Goal: Check status: Check status

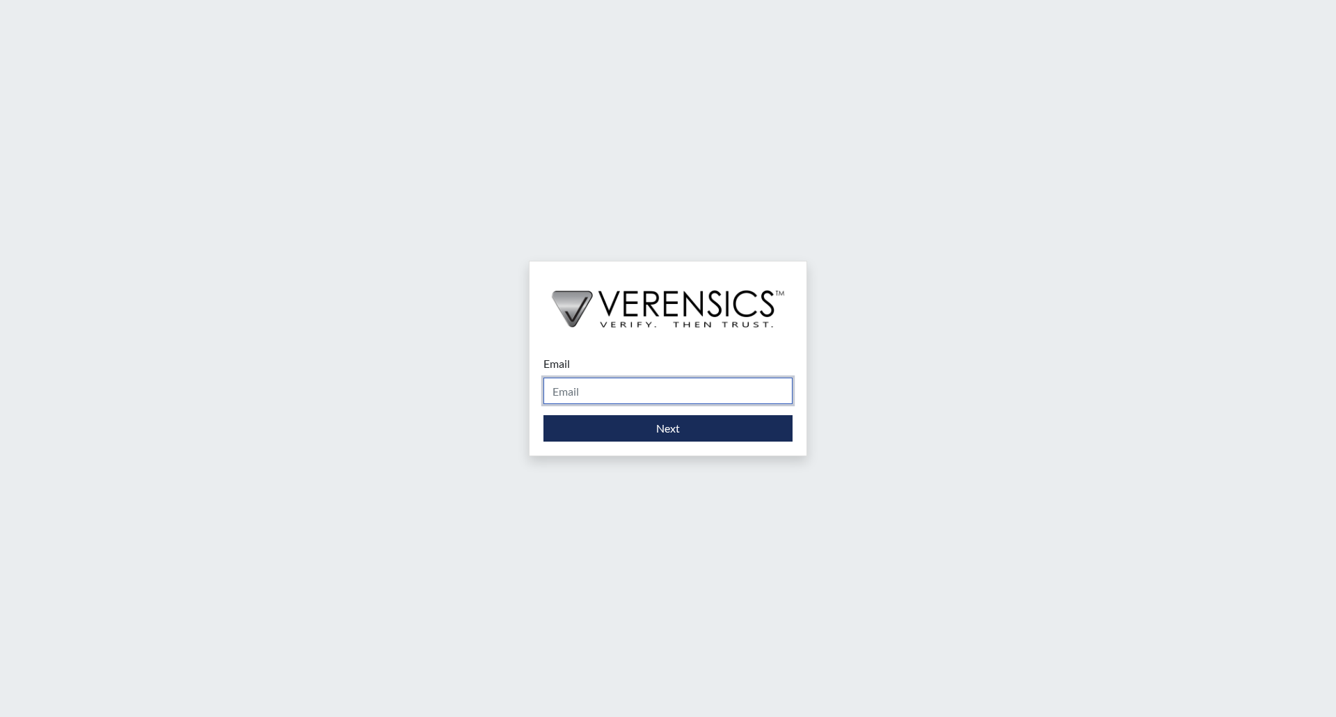
click at [619, 395] on input "Email" at bounding box center [667, 391] width 249 height 26
type input "[PERSON_NAME][EMAIL_ADDRESS][PERSON_NAME][DOMAIN_NAME]"
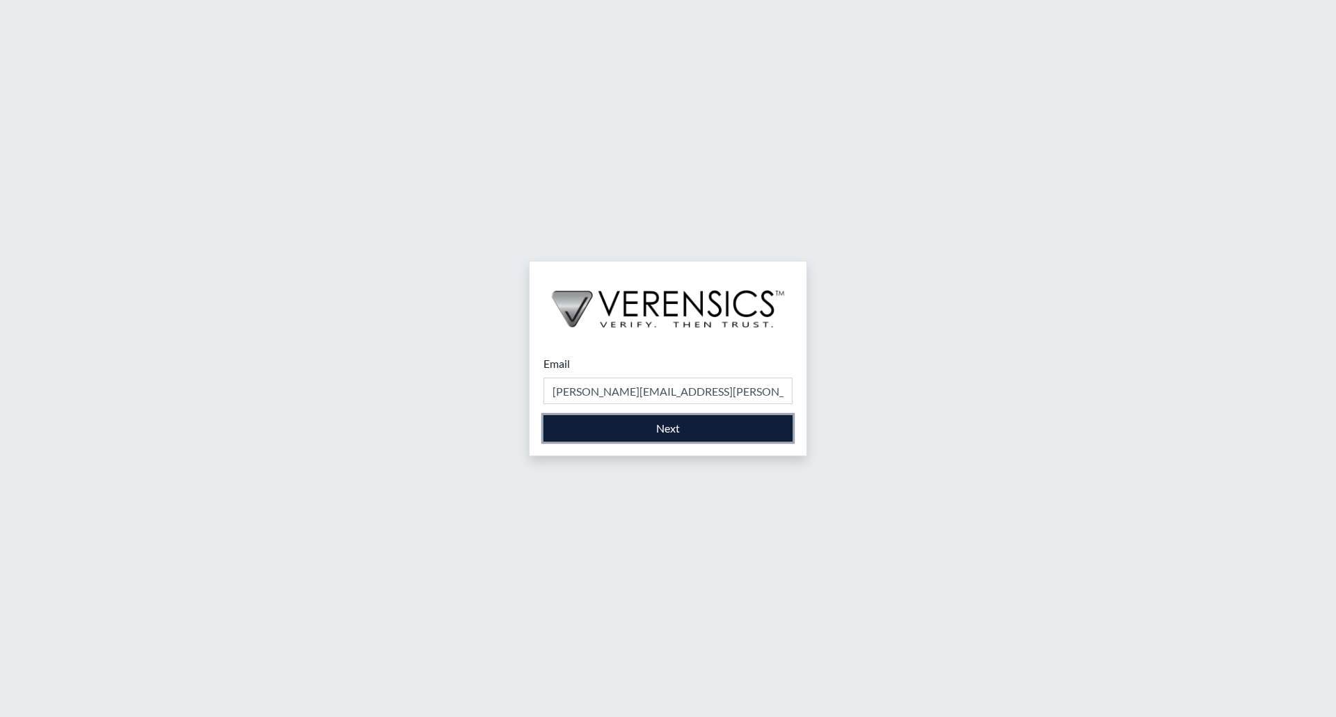
click at [658, 436] on button "Next" at bounding box center [667, 428] width 249 height 26
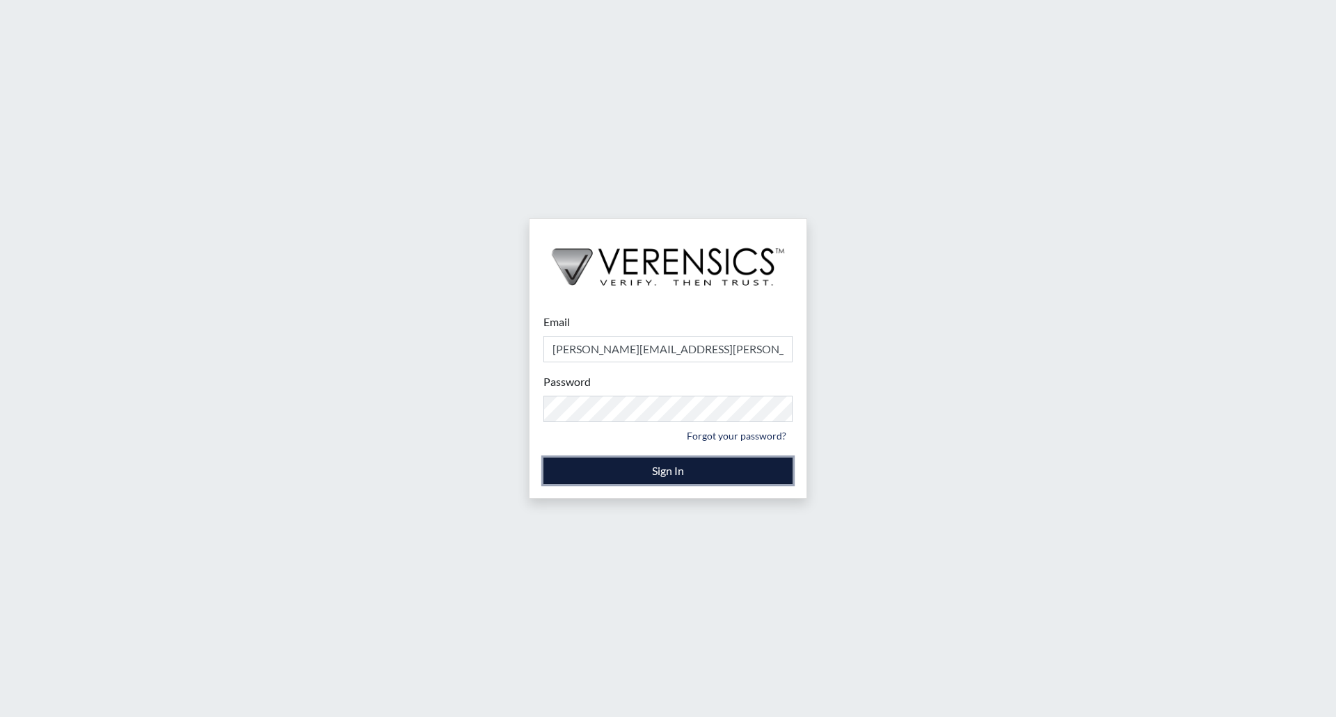
click at [660, 474] on button "Sign In" at bounding box center [667, 471] width 249 height 26
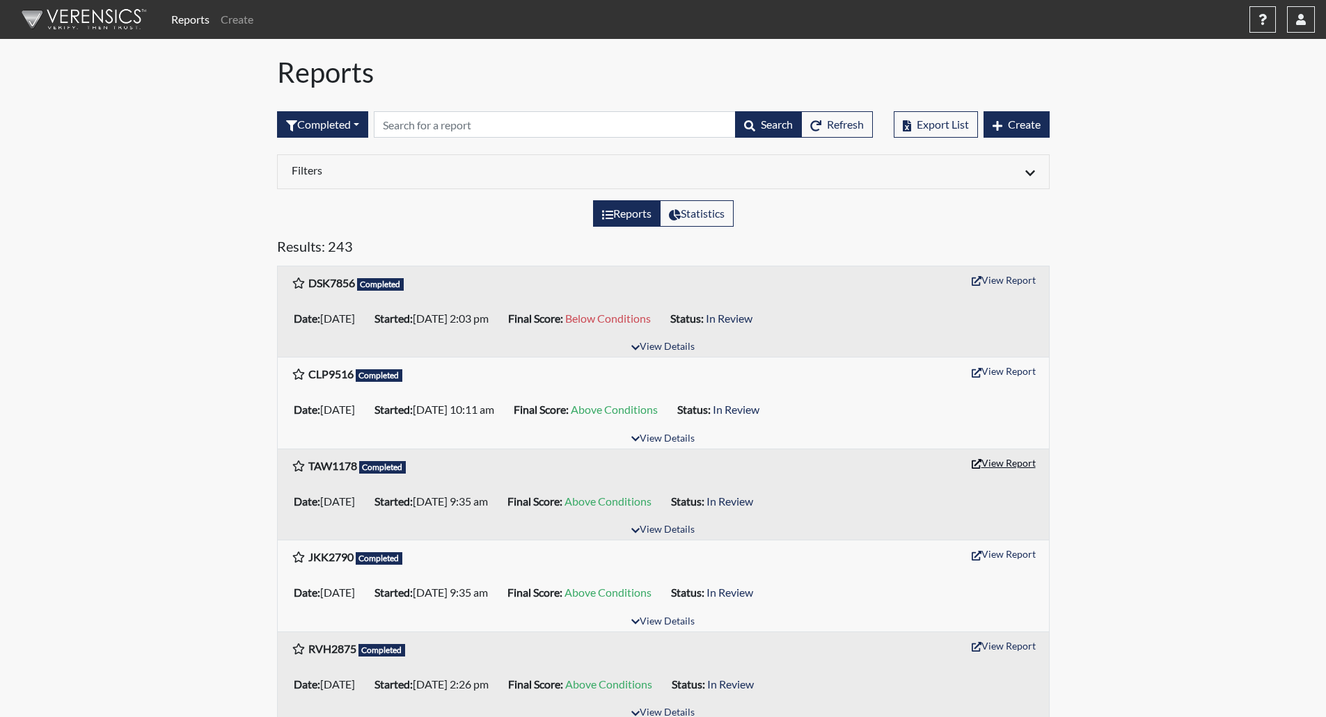
click at [1008, 467] on button "View Report" at bounding box center [1003, 463] width 77 height 22
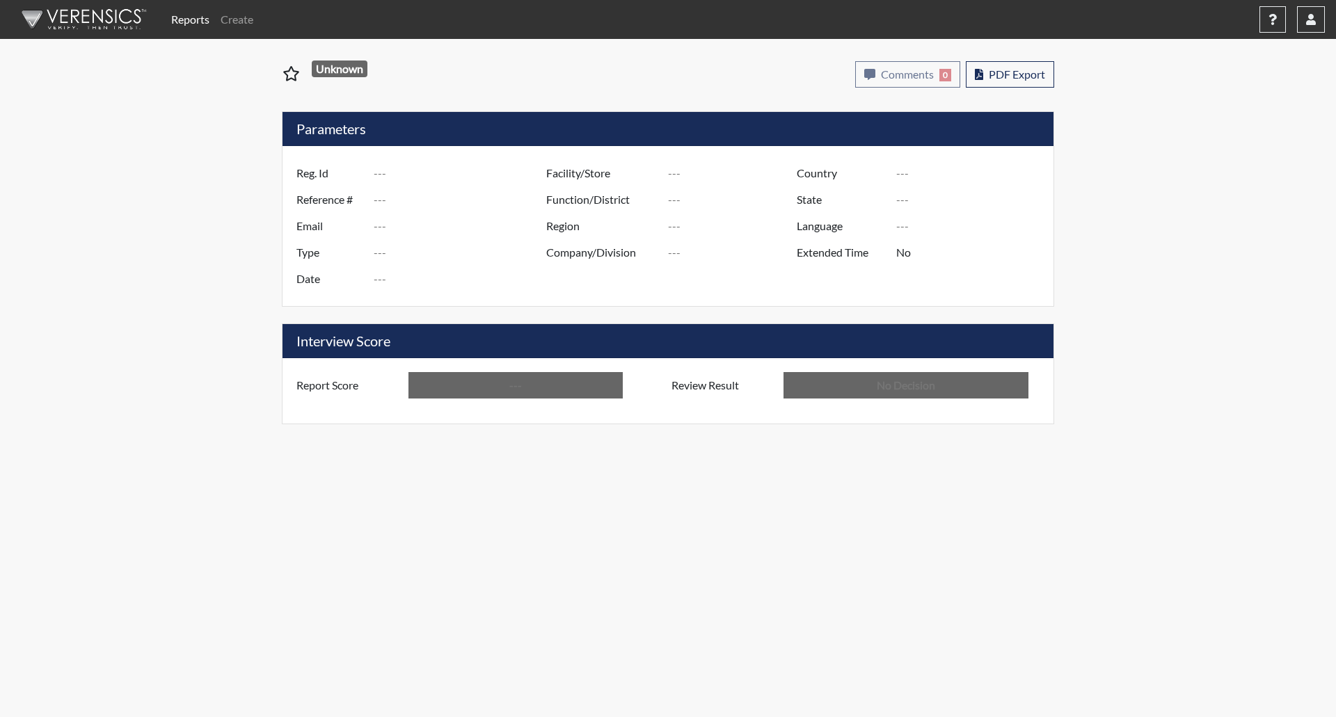
type input "TAW1178"
type input "51636"
type input "---"
type input "Corrections Pre-Employment"
type input "[DATE]"
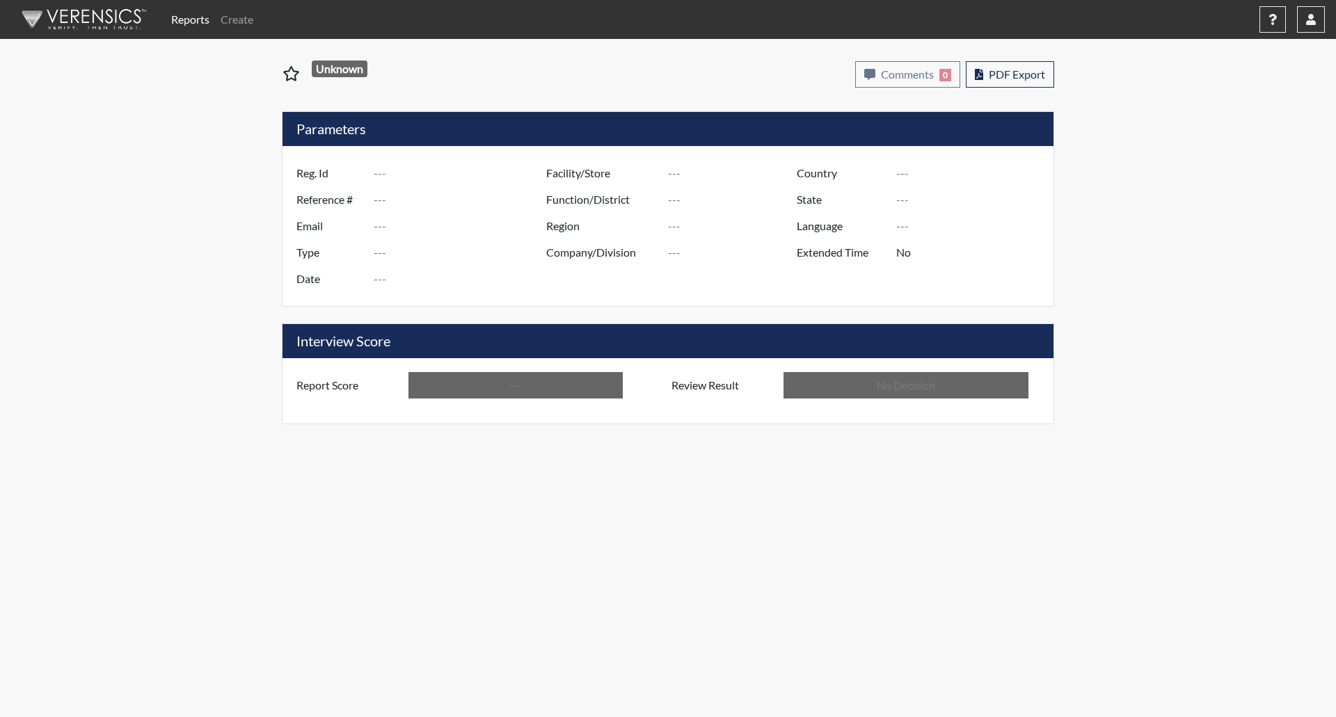
type input "Augusta SMP"
type input "[GEOGRAPHIC_DATA]"
type input "[US_STATE]"
type input "English"
type input "Above Conditions"
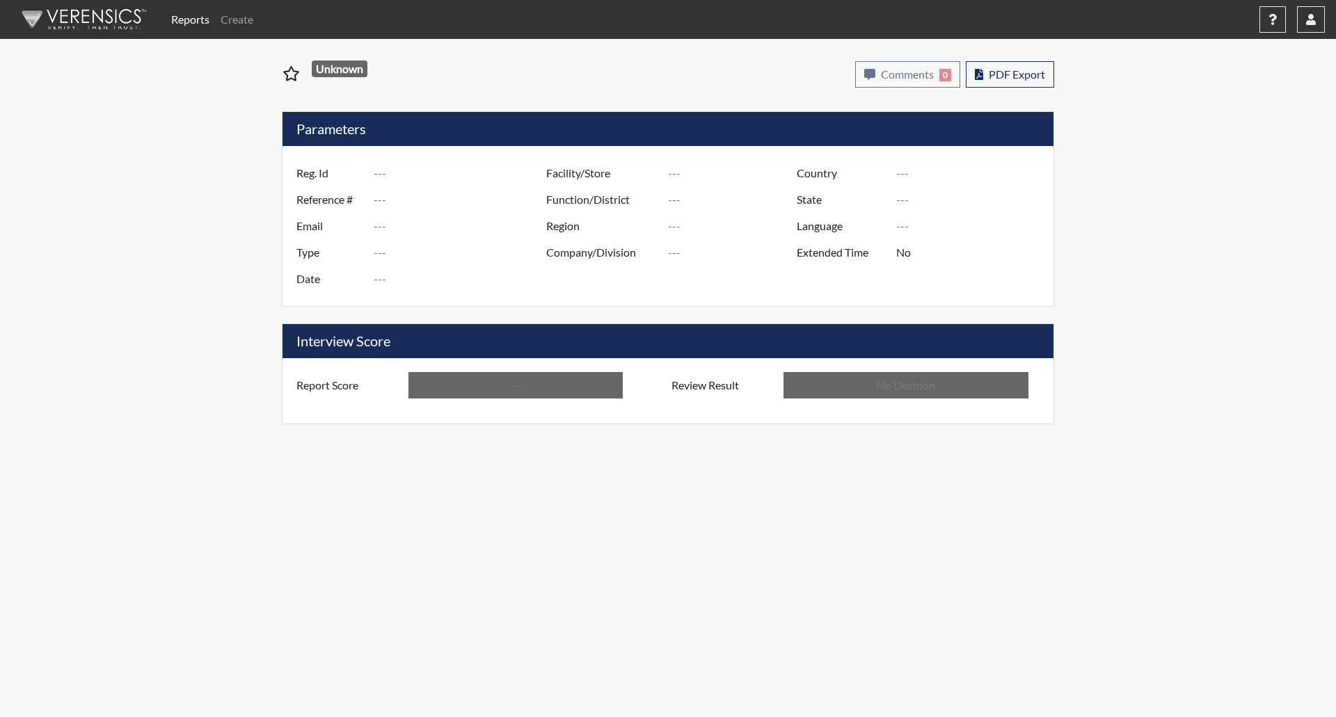
type input "In Review"
